Goal: Use online tool/utility: Use online tool/utility

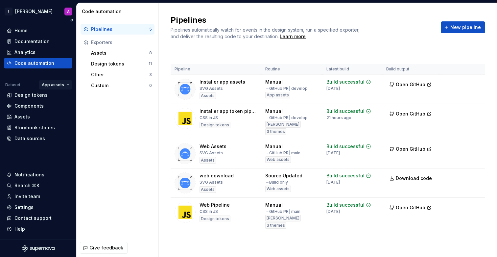
click at [59, 84] on html "Z [PERSON_NAME] A Home Documentation Analytics Code automation Dataset App asse…" at bounding box center [248, 128] width 497 height 257
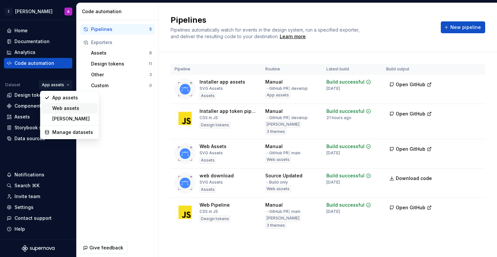
click at [63, 106] on div "Web assets" at bounding box center [73, 108] width 43 height 7
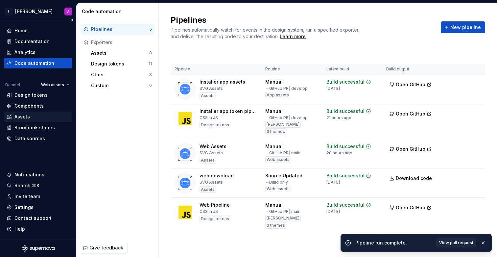
click at [36, 117] on div "Assets" at bounding box center [38, 116] width 63 height 7
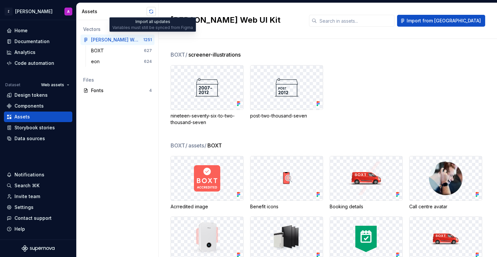
click at [151, 12] on button "button" at bounding box center [151, 11] width 9 height 9
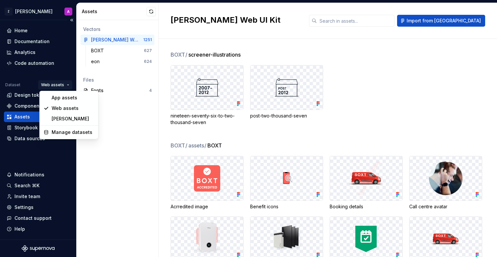
click at [66, 84] on html "Z [PERSON_NAME] A Home Documentation Analytics Code automation Dataset Web asse…" at bounding box center [248, 128] width 497 height 257
click at [60, 119] on div "[PERSON_NAME]" at bounding box center [73, 118] width 43 height 7
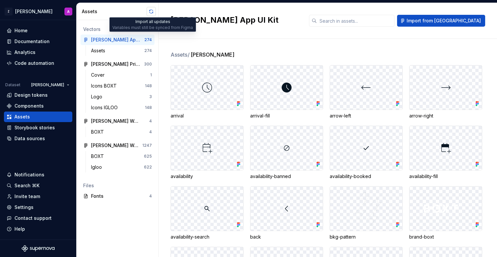
click at [150, 12] on button "button" at bounding box center [151, 11] width 9 height 9
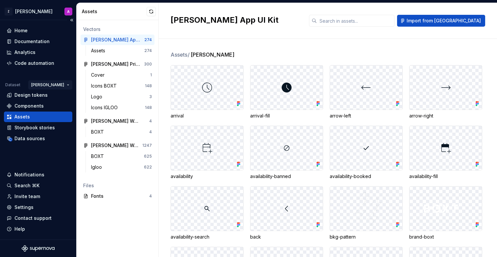
click at [60, 85] on html "Z [PERSON_NAME] A Home Documentation Analytics Code automation Dataset [PERSON_…" at bounding box center [248, 128] width 497 height 257
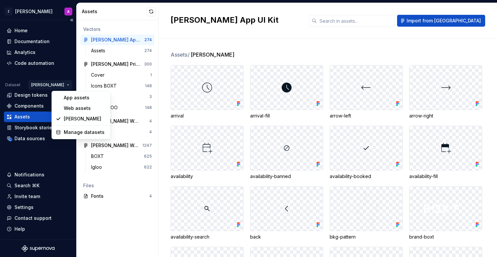
click at [60, 85] on html "Z [PERSON_NAME] A Home Documentation Analytics Code automation Dataset [PERSON_…" at bounding box center [248, 128] width 497 height 257
click at [63, 86] on html "Z [PERSON_NAME] A Home Documentation Analytics Code automation Dataset [PERSON_…" at bounding box center [248, 128] width 497 height 257
click at [69, 106] on div "Web assets" at bounding box center [85, 108] width 43 height 7
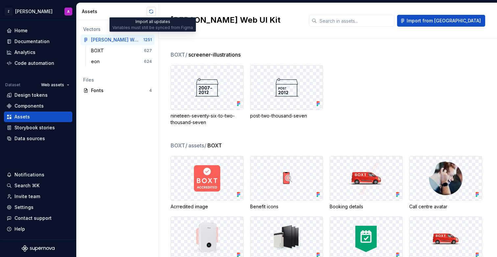
click at [150, 12] on button "button" at bounding box center [151, 11] width 9 height 9
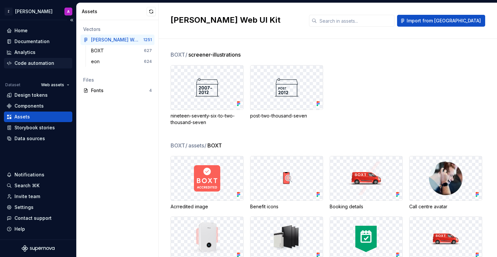
click at [36, 61] on div "Code automation" at bounding box center [34, 63] width 40 height 7
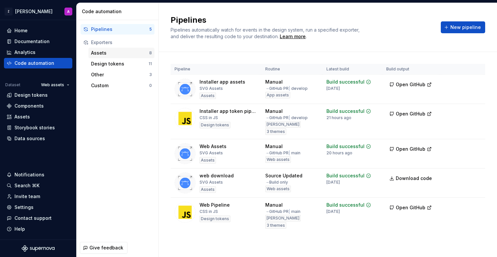
click at [106, 53] on div "Assets" at bounding box center [120, 53] width 58 height 7
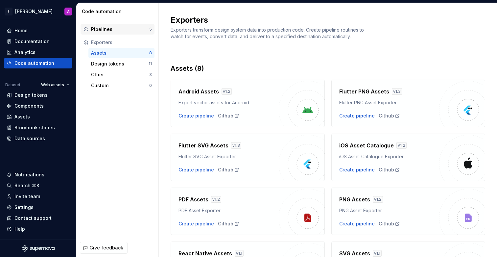
click at [107, 28] on div "Pipelines" at bounding box center [120, 29] width 58 height 7
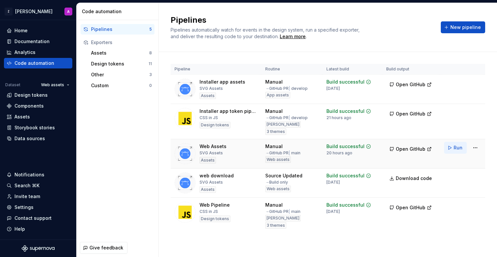
click at [453, 148] on button "Run" at bounding box center [455, 148] width 23 height 12
